Goal: Information Seeking & Learning: Learn about a topic

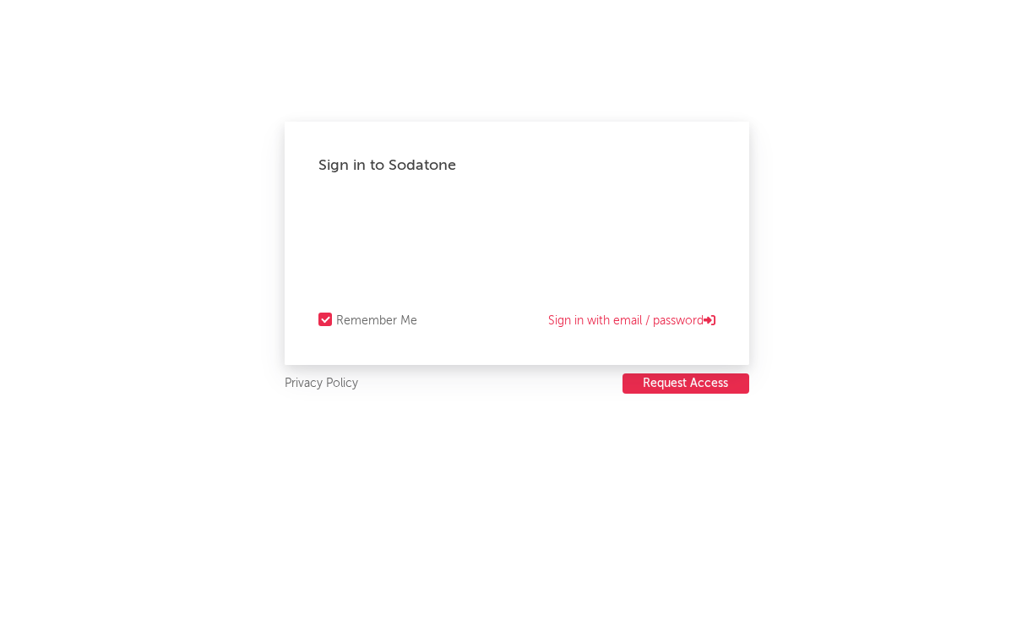
select select "recorded_music"
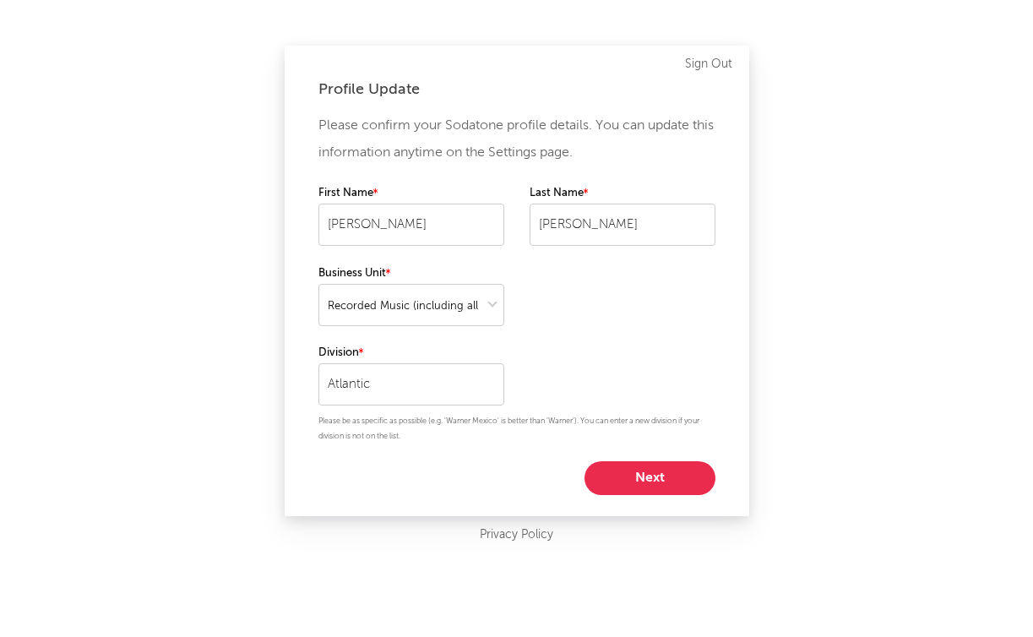
click at [657, 467] on button "Next" at bounding box center [650, 478] width 131 height 34
select select "other"
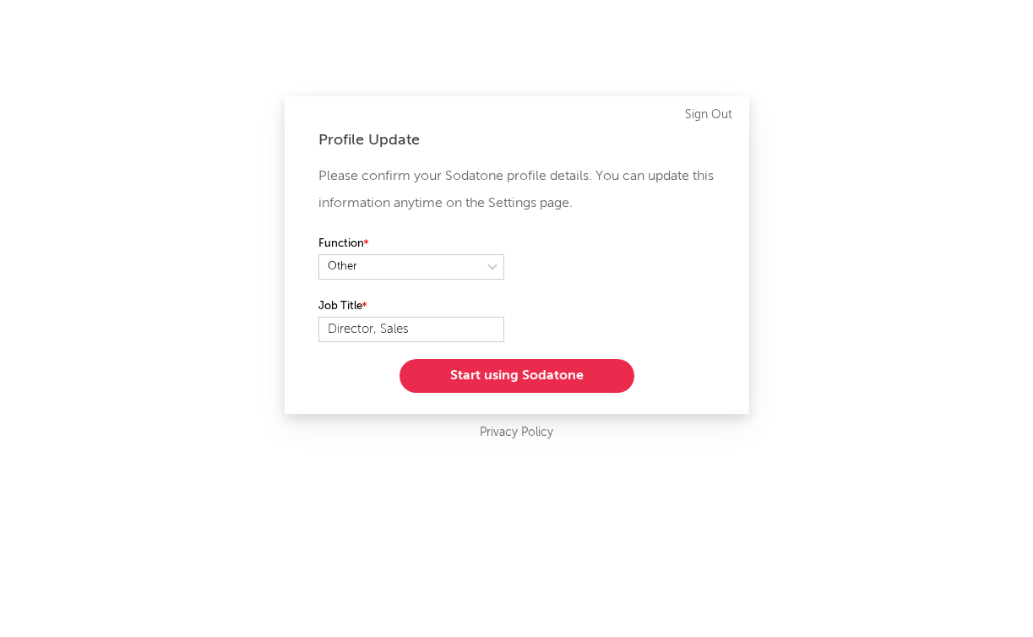
click at [577, 376] on button "Start using Sodatone" at bounding box center [517, 376] width 235 height 34
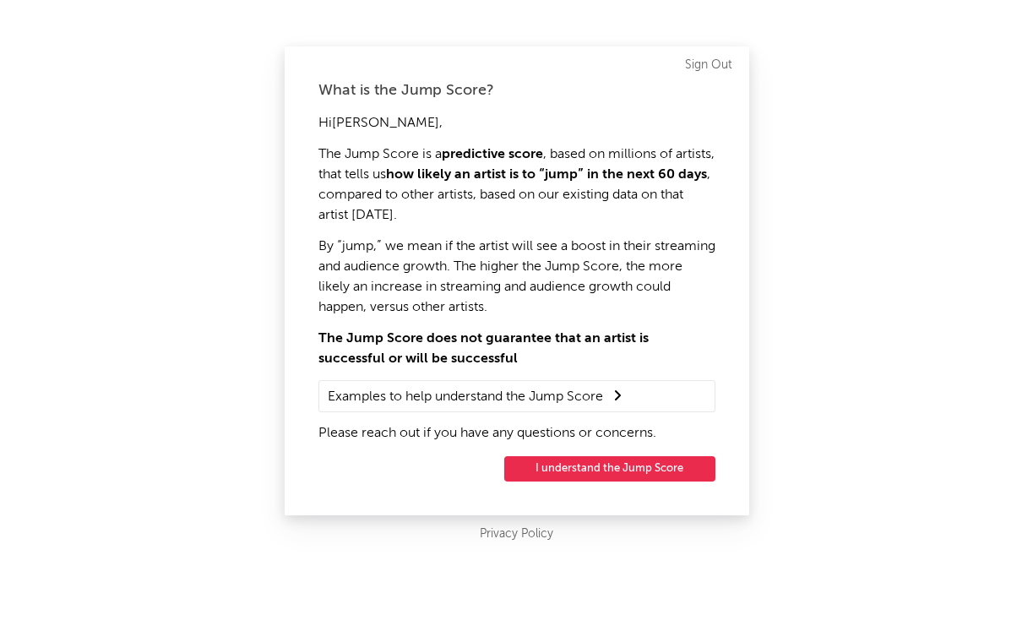
click at [598, 467] on button "I understand the Jump Score" at bounding box center [609, 468] width 211 height 25
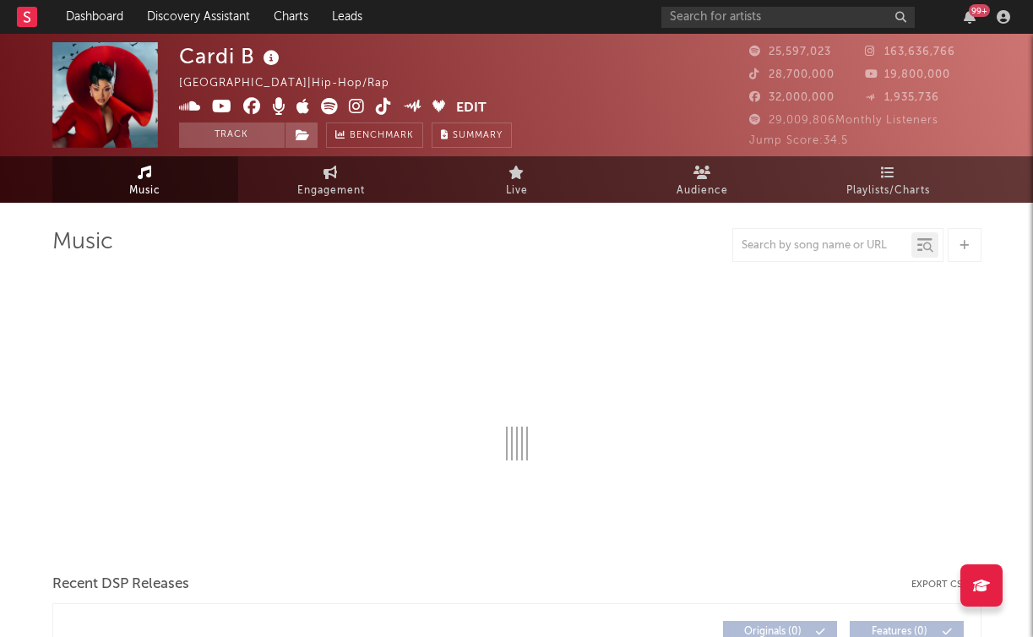
select select "6m"
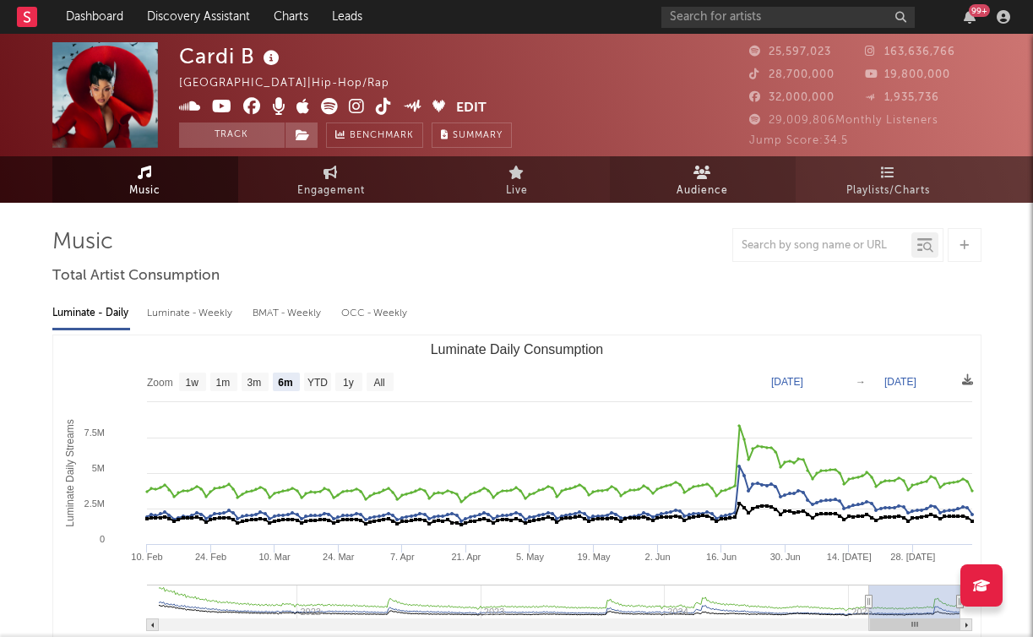
click at [733, 186] on link "Audience" at bounding box center [703, 179] width 186 height 46
